Goal: Transaction & Acquisition: Purchase product/service

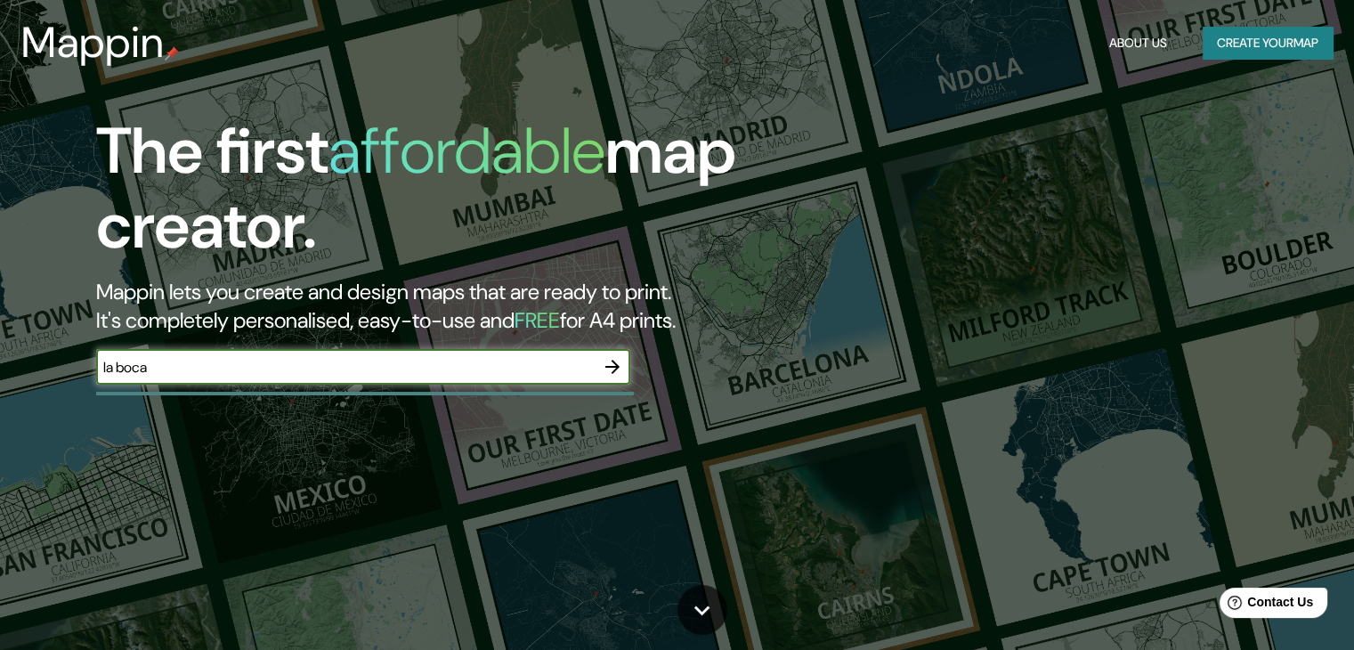
type input "la boca"
click at [615, 365] on icon "button" at bounding box center [612, 366] width 21 height 21
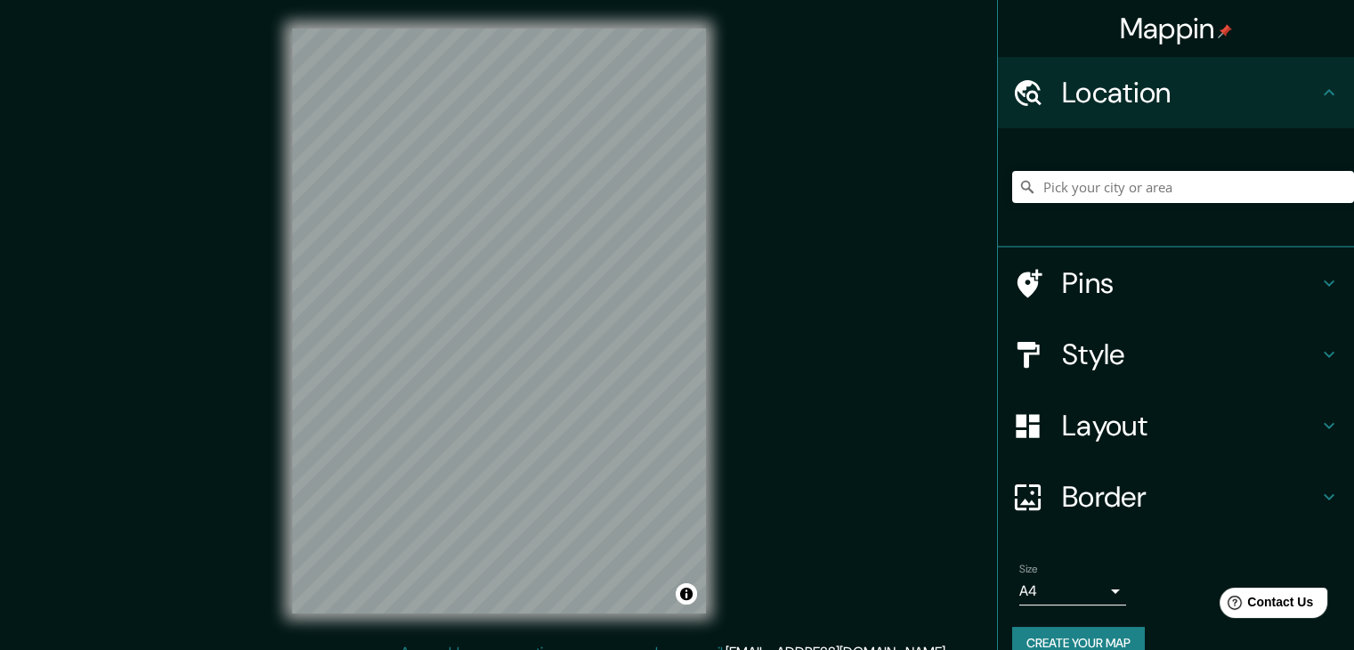
click at [1103, 360] on h4 "Style" at bounding box center [1190, 354] width 256 height 36
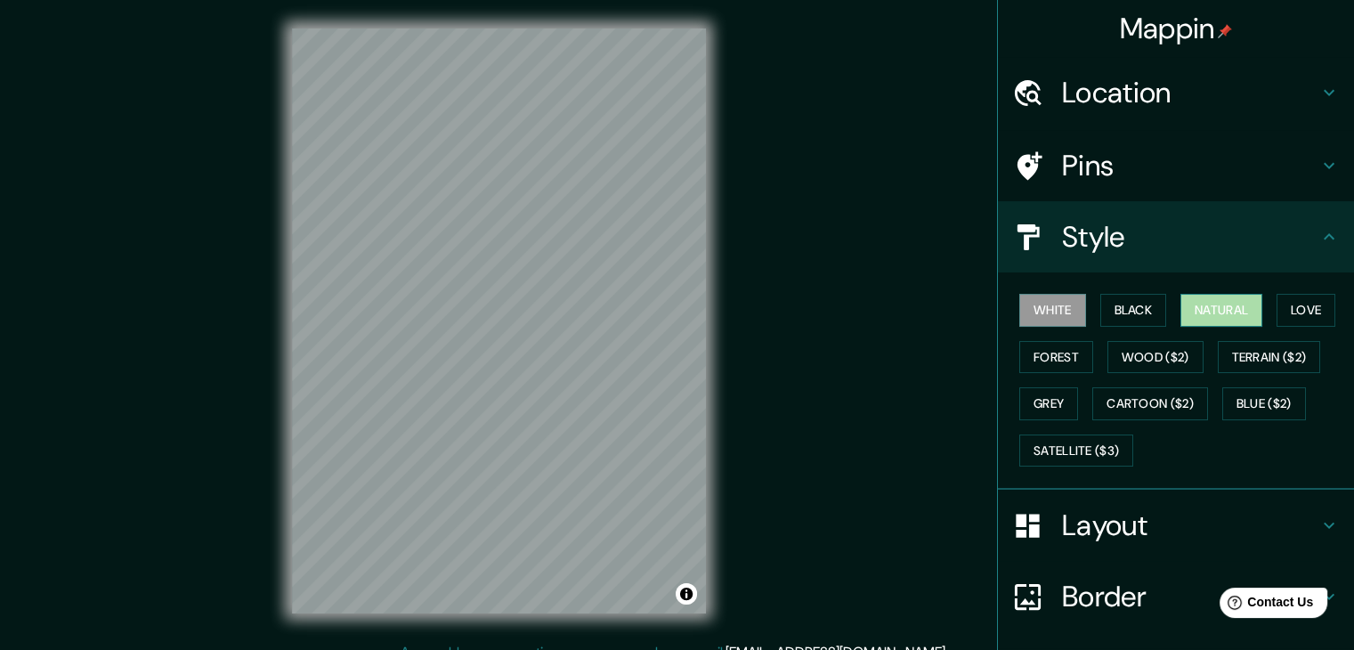
click at [1216, 311] on button "Natural" at bounding box center [1221, 310] width 82 height 33
click at [1020, 361] on button "Forest" at bounding box center [1056, 357] width 74 height 33
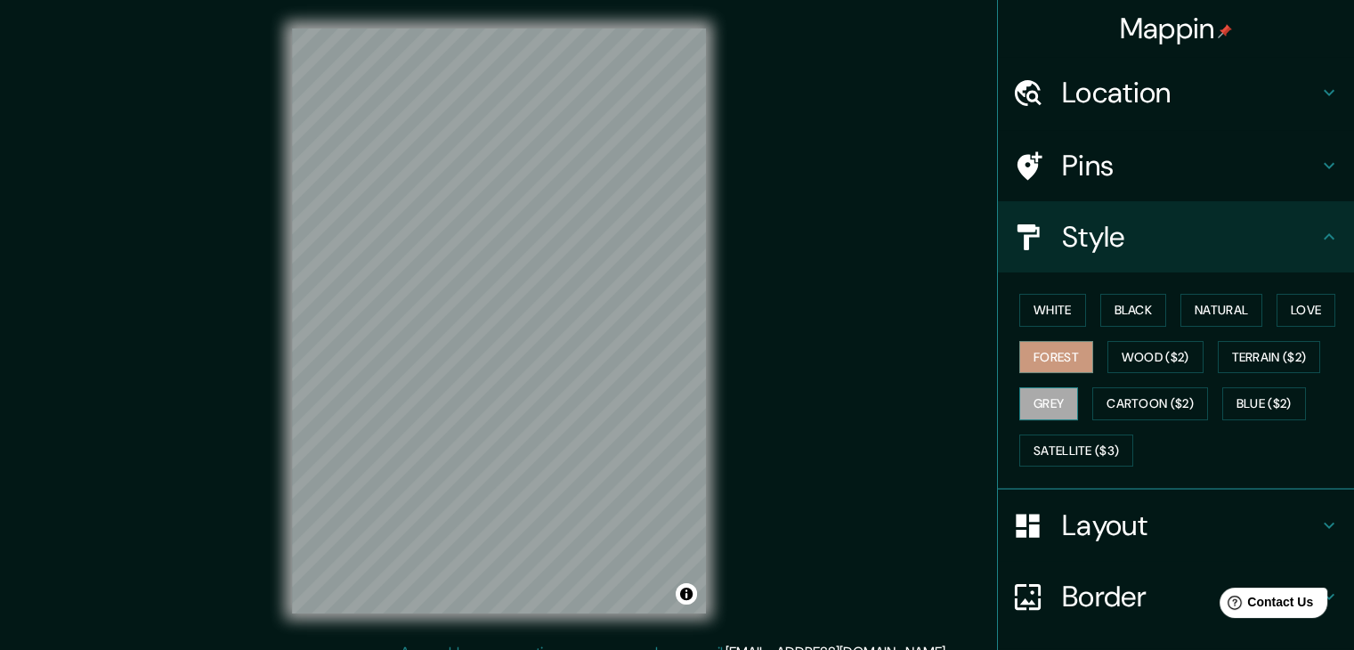
click at [1022, 400] on button "Grey" at bounding box center [1048, 403] width 59 height 33
click at [1137, 403] on button "Cartoon ($2)" at bounding box center [1150, 403] width 116 height 33
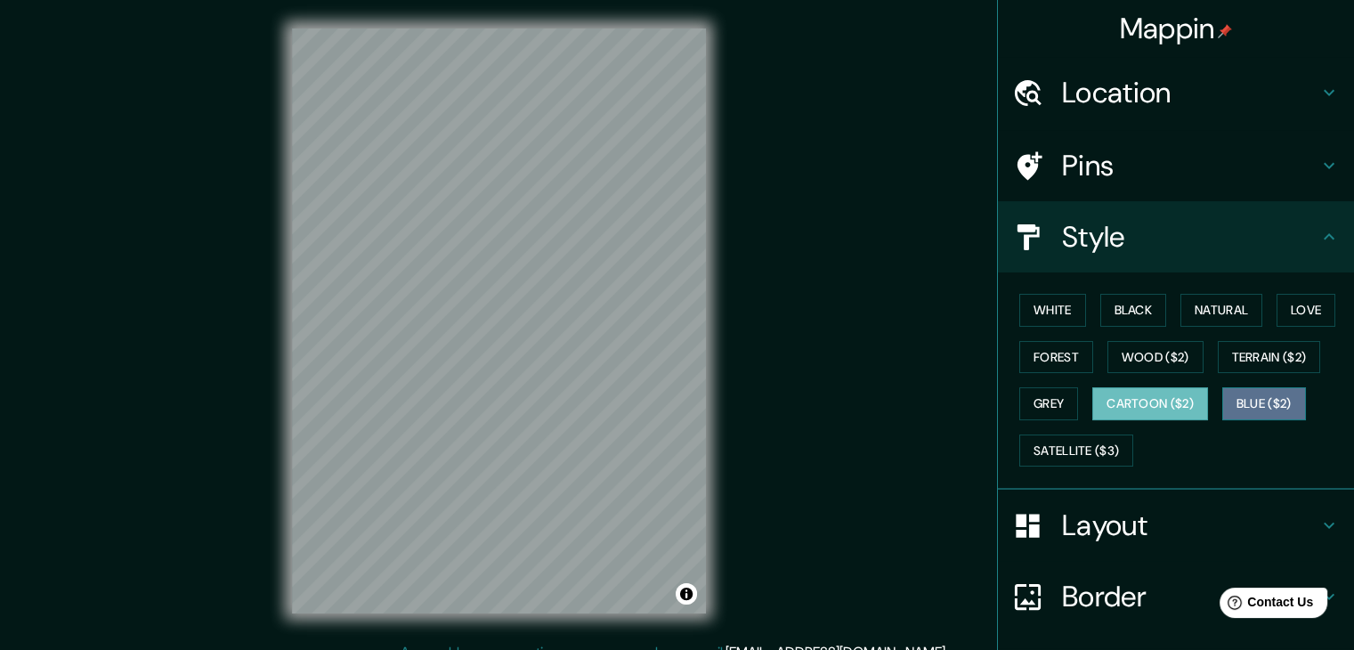
click at [1258, 400] on button "Blue ($2)" at bounding box center [1264, 403] width 84 height 33
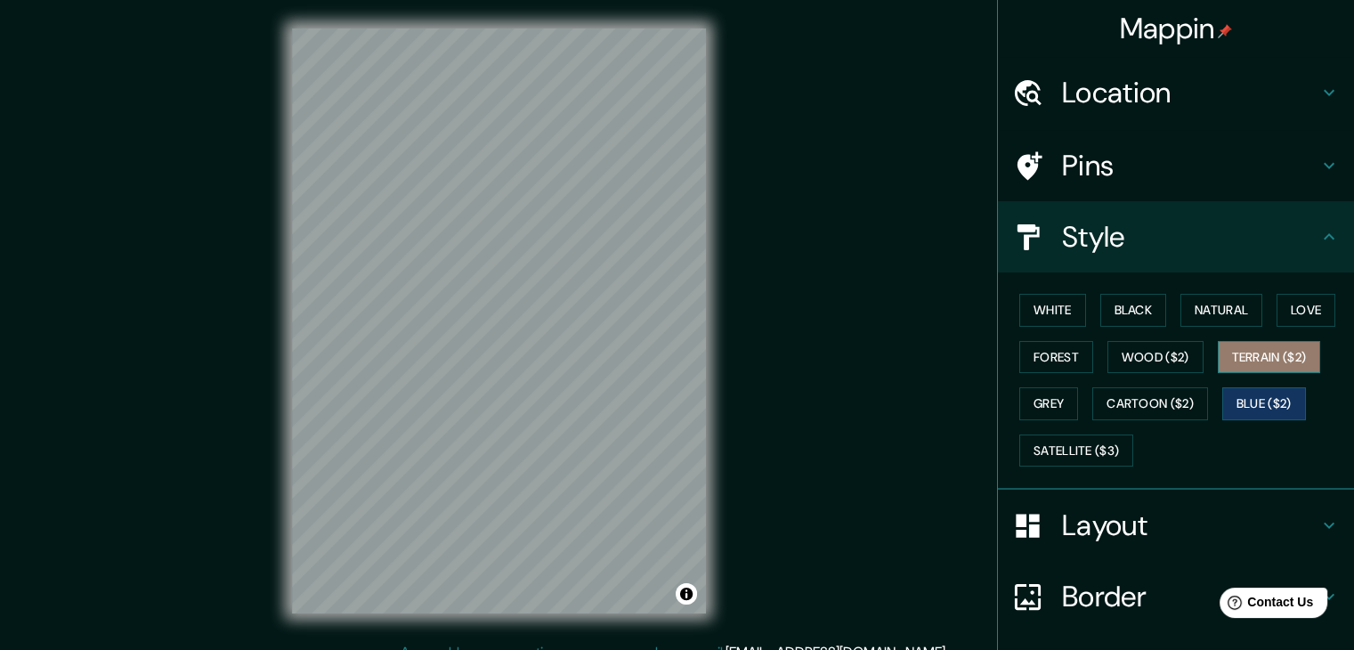
click at [1278, 342] on button "Terrain ($2)" at bounding box center [1268, 357] width 103 height 33
click at [1292, 307] on button "Love" at bounding box center [1305, 310] width 59 height 33
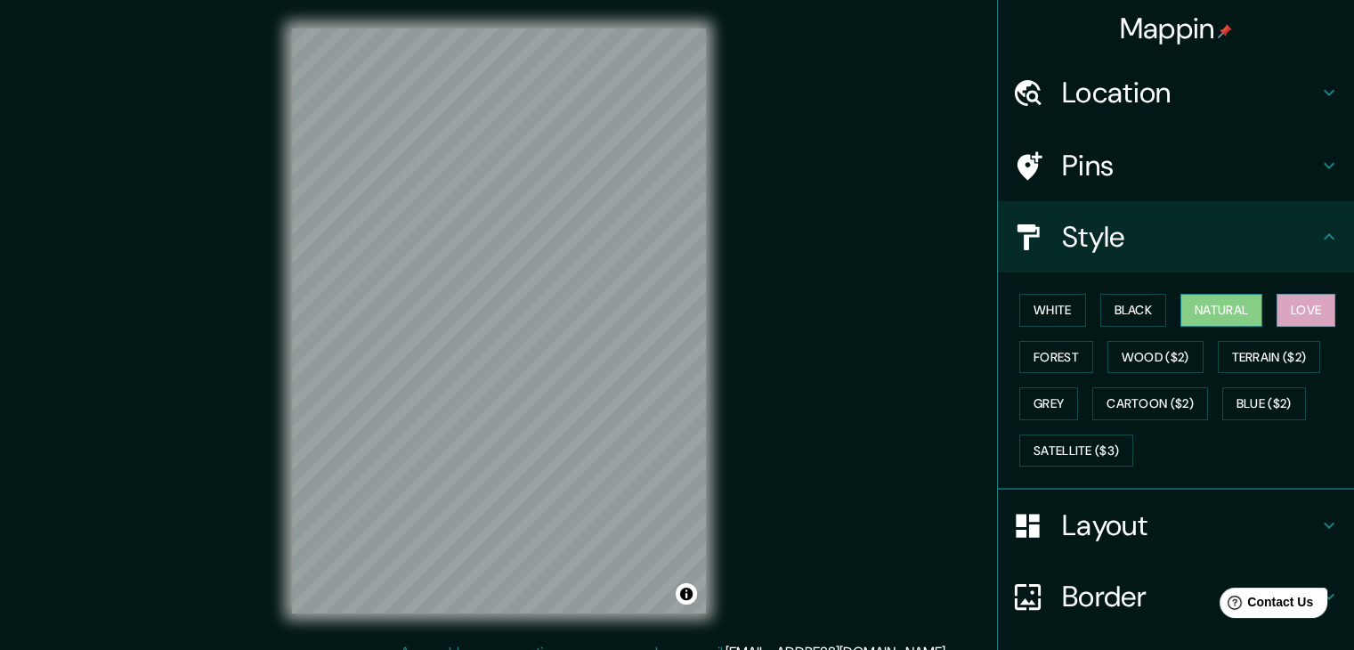
click at [1226, 305] on button "Natural" at bounding box center [1221, 310] width 82 height 33
drag, startPoint x: 1154, startPoint y: 311, endPoint x: 1143, endPoint y: 311, distance: 11.6
click at [1153, 311] on button "Black" at bounding box center [1133, 310] width 67 height 33
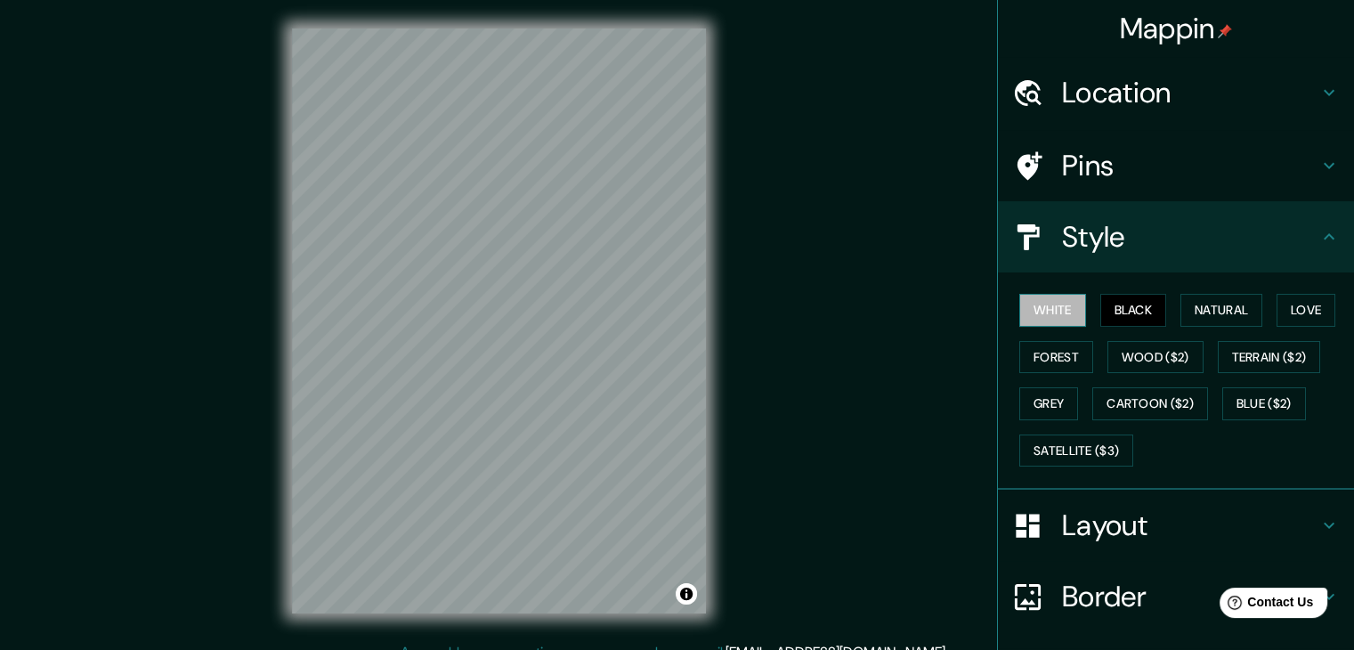
click at [1039, 311] on button "White" at bounding box center [1052, 310] width 67 height 33
